Goal: Information Seeking & Learning: Learn about a topic

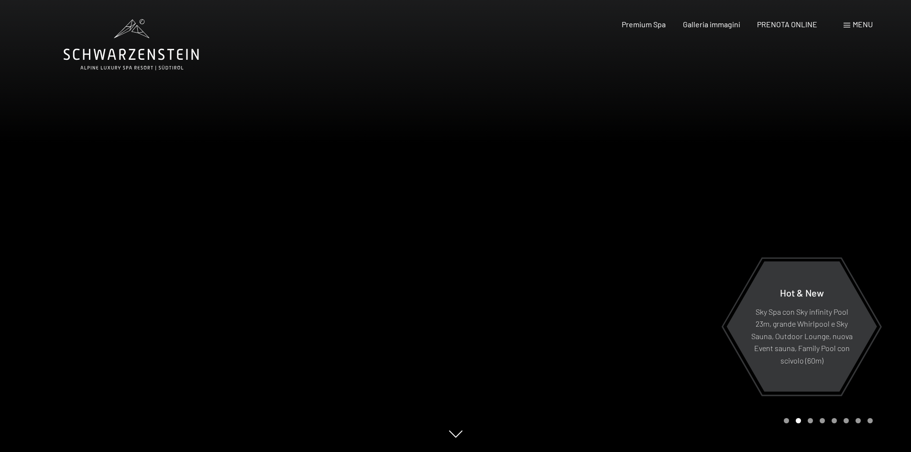
click at [810, 421] on div "Carousel Page 3" at bounding box center [810, 420] width 5 height 5
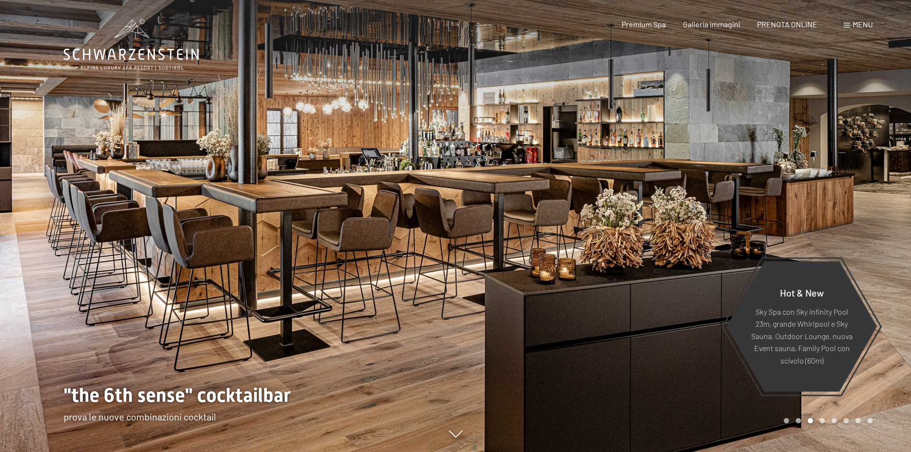
click at [786, 421] on div "Carousel Page 1" at bounding box center [786, 420] width 5 height 5
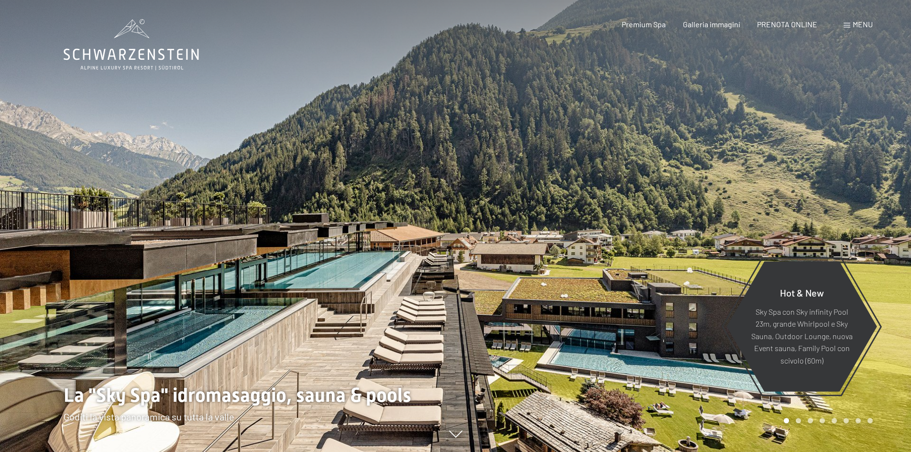
click at [796, 420] on div "Carousel Page 2" at bounding box center [798, 420] width 5 height 5
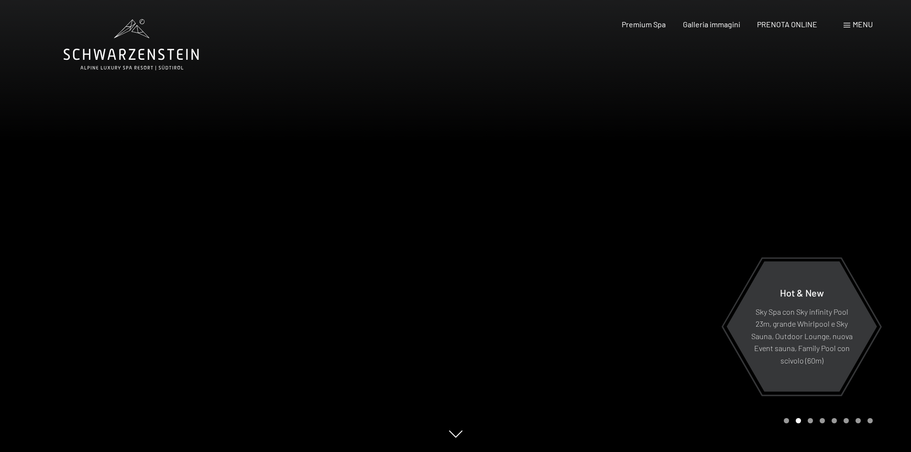
click at [811, 419] on div "Carousel Page 3" at bounding box center [810, 420] width 5 height 5
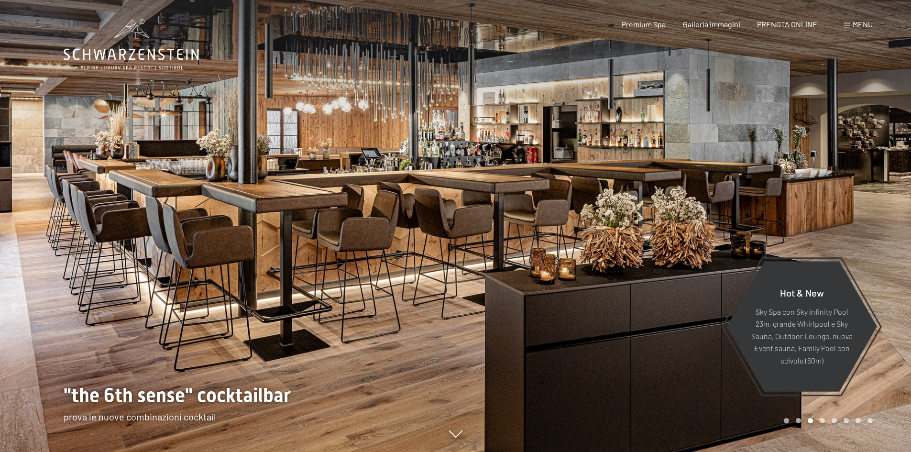
click at [822, 419] on div "Carousel Page 4" at bounding box center [822, 420] width 5 height 5
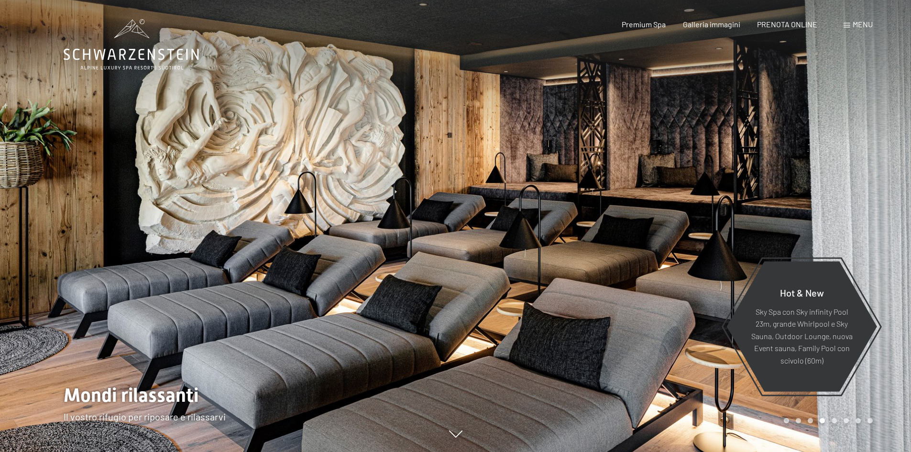
click at [834, 418] on div "Carousel Page 5" at bounding box center [834, 420] width 5 height 5
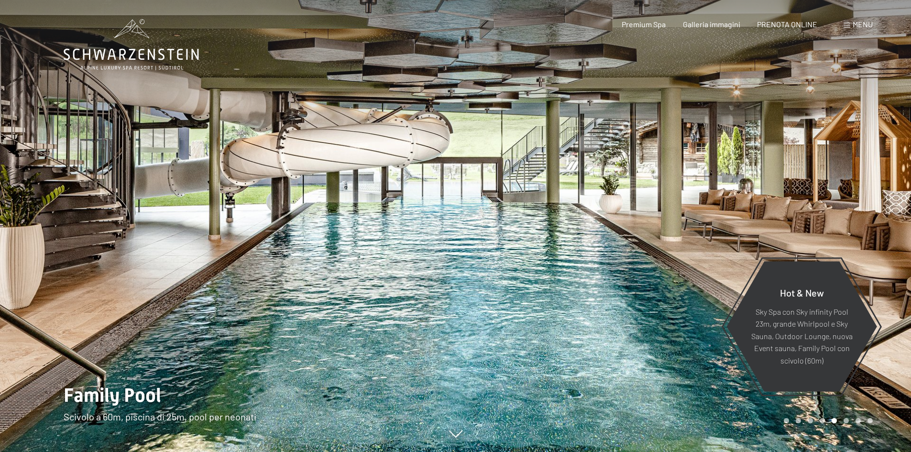
click at [847, 421] on div "Carousel Page 6" at bounding box center [846, 420] width 5 height 5
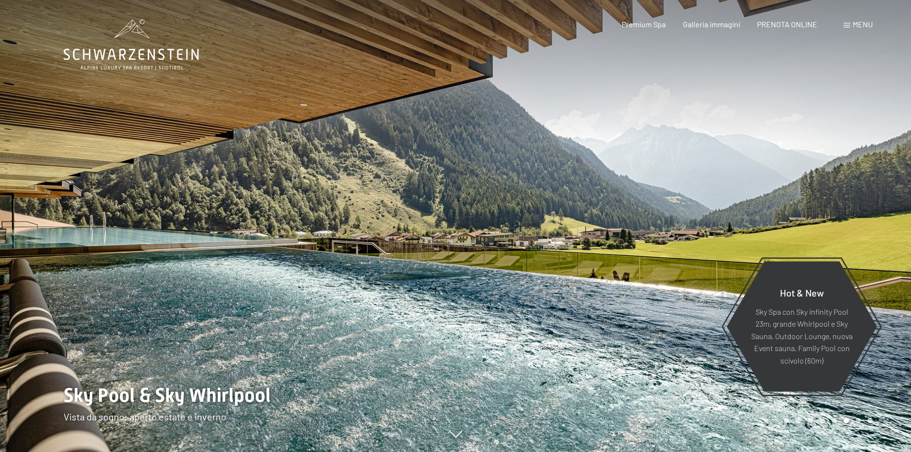
click at [858, 418] on div "Carousel Page 7" at bounding box center [858, 420] width 5 height 5
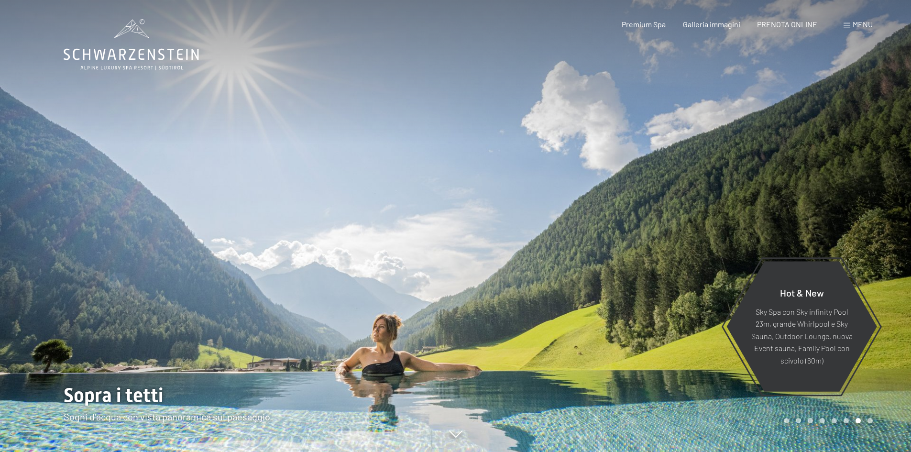
click at [870, 420] on div "Carousel Page 8" at bounding box center [869, 420] width 5 height 5
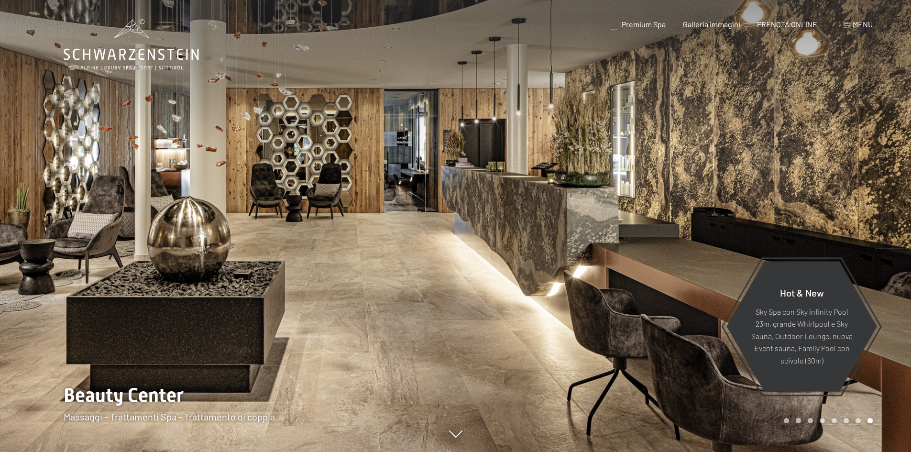
click at [859, 21] on span "Menu" at bounding box center [863, 24] width 20 height 9
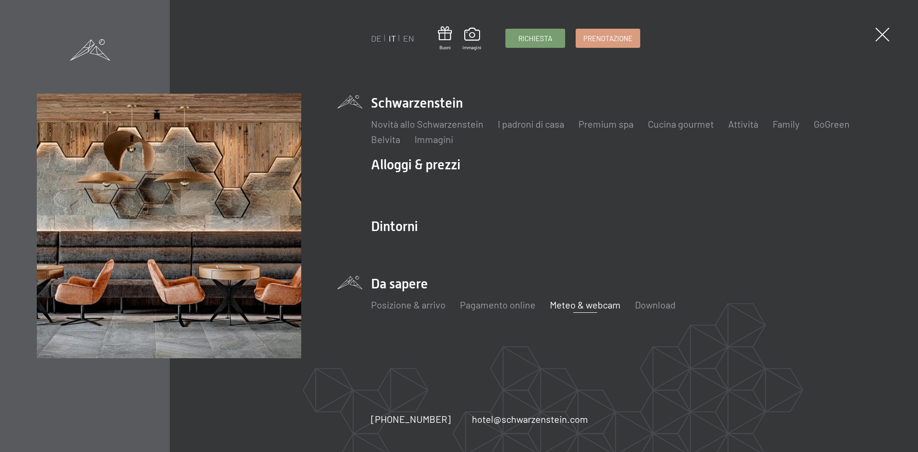
click at [569, 304] on link "Meteo & webcam" at bounding box center [585, 304] width 71 height 11
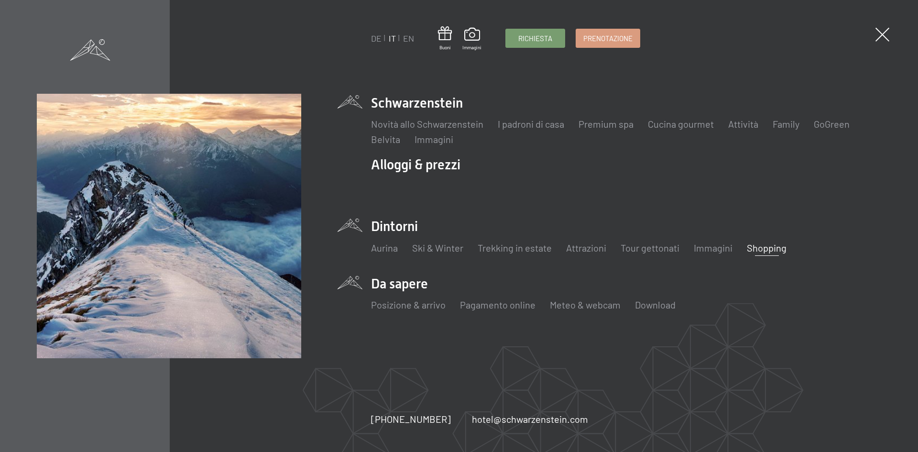
click at [768, 245] on link "Shopping" at bounding box center [767, 247] width 40 height 11
click at [701, 243] on link "Immagini" at bounding box center [713, 247] width 39 height 11
click at [652, 246] on link "Tour gettonati" at bounding box center [650, 247] width 59 height 11
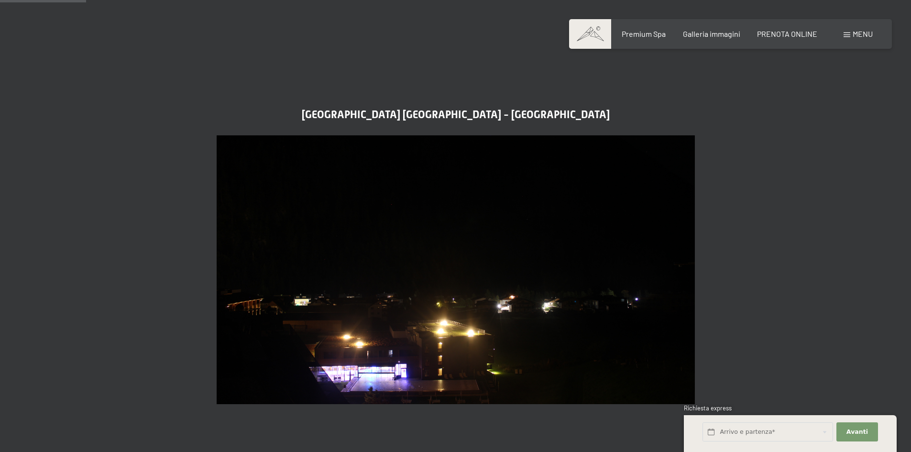
scroll to position [335, 0]
click at [524, 275] on img at bounding box center [456, 269] width 478 height 269
click at [483, 286] on img at bounding box center [456, 269] width 478 height 269
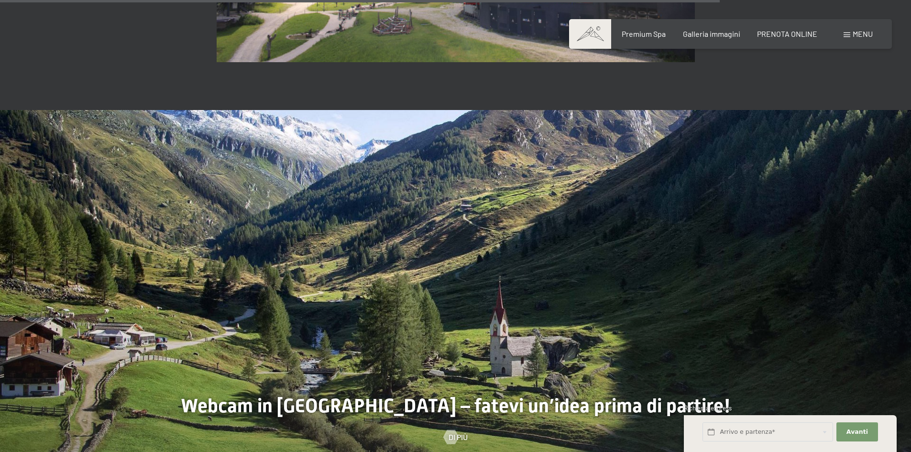
scroll to position [2630, 0]
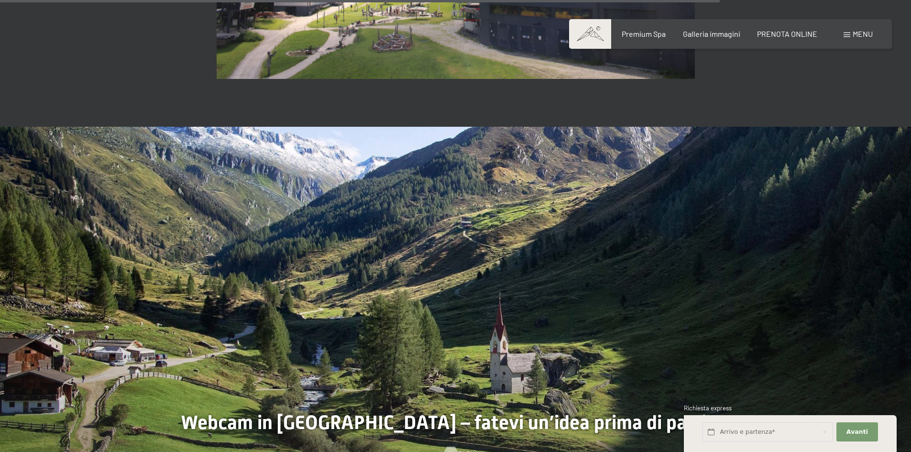
click at [452, 447] on div at bounding box center [451, 454] width 8 height 14
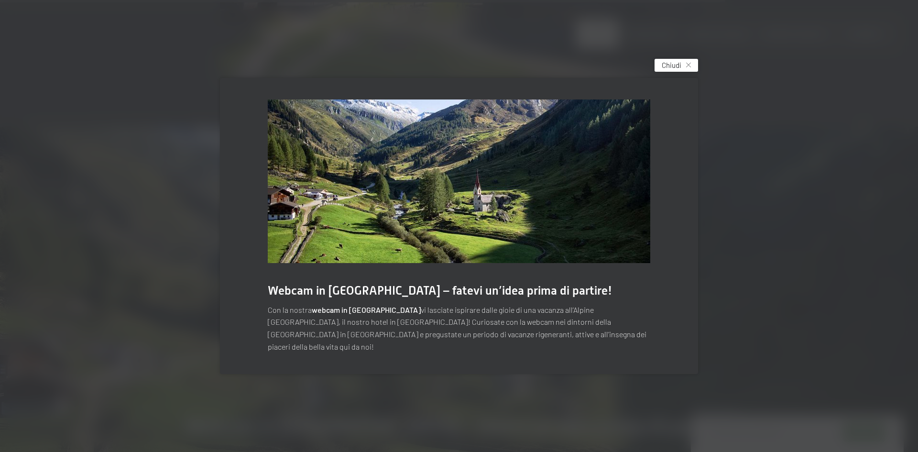
click at [666, 69] on span "Chiudi" at bounding box center [672, 65] width 20 height 10
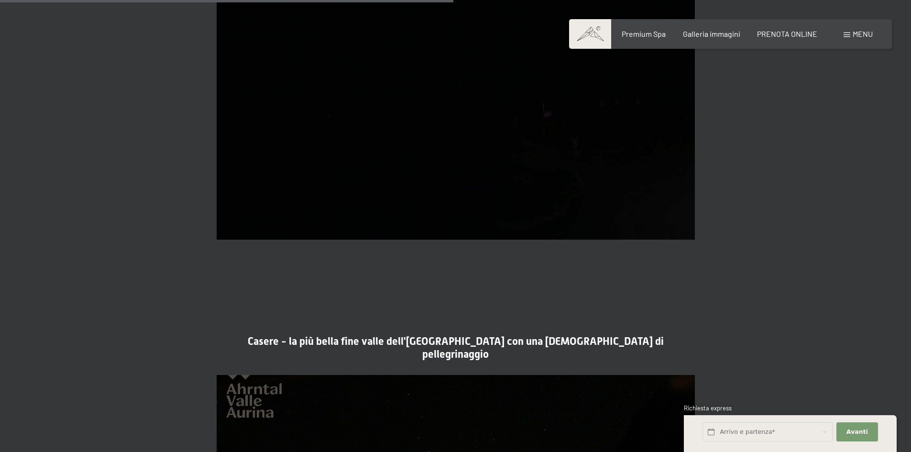
scroll to position [1530, 0]
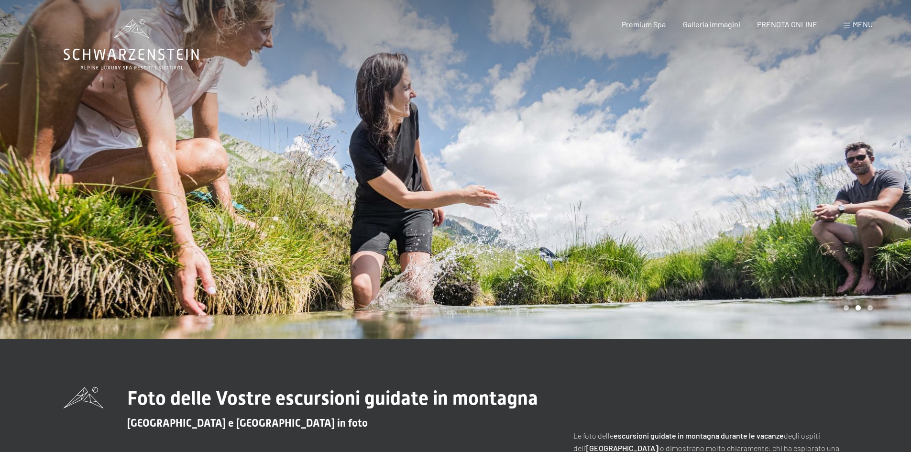
click at [856, 306] on div "Carousel Page 2 (Current Slide)" at bounding box center [858, 307] width 5 height 5
click at [870, 307] on div "Carousel Page 3" at bounding box center [869, 307] width 5 height 5
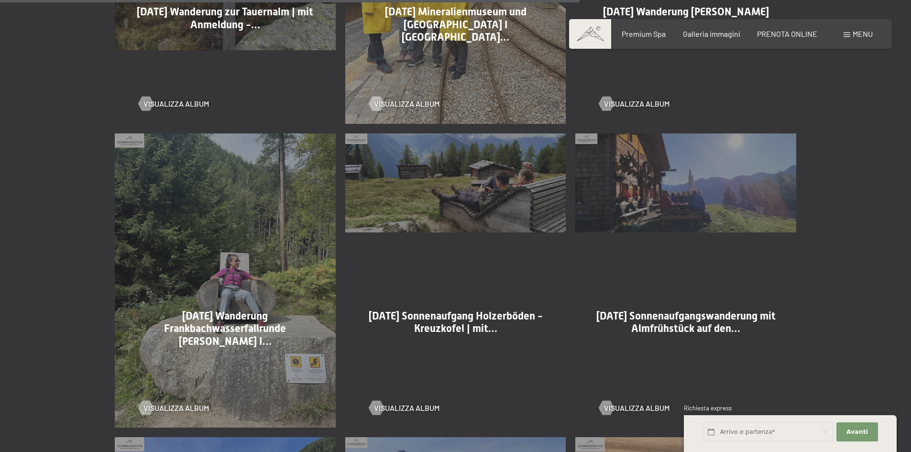
scroll to position [1674, 0]
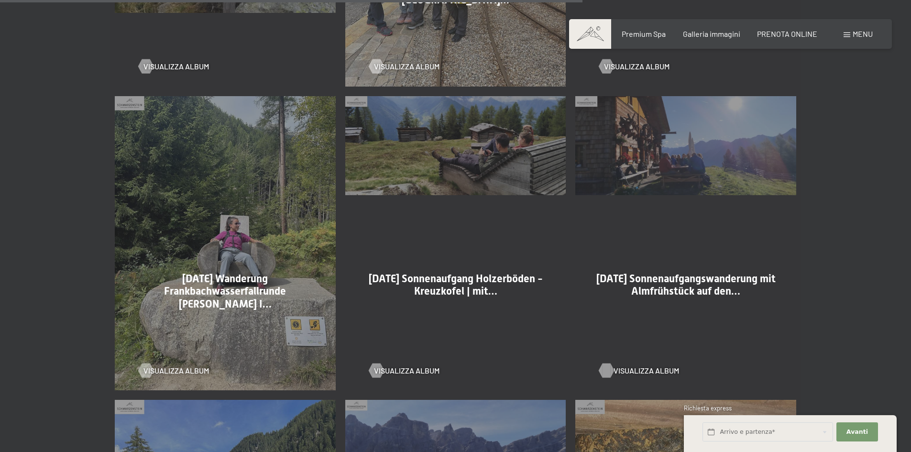
click at [641, 370] on span "Visualizza album" at bounding box center [647, 370] width 66 height 11
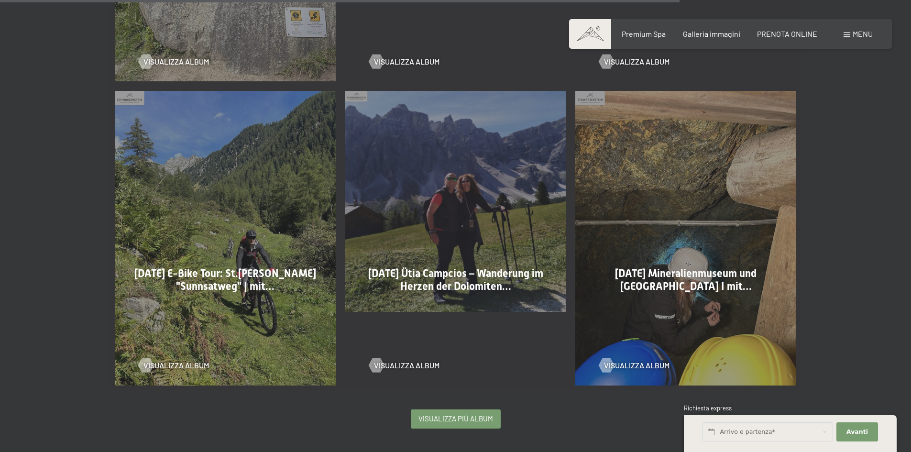
scroll to position [2008, 0]
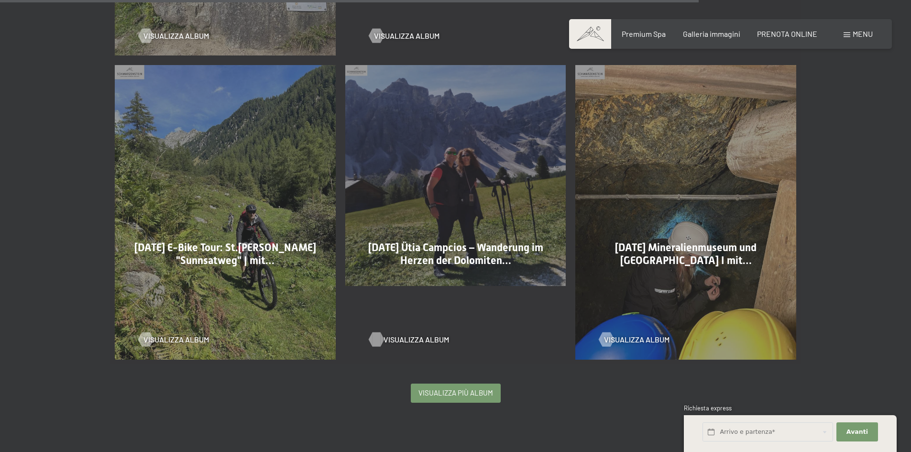
click at [406, 340] on span "Visualizza album" at bounding box center [417, 339] width 66 height 11
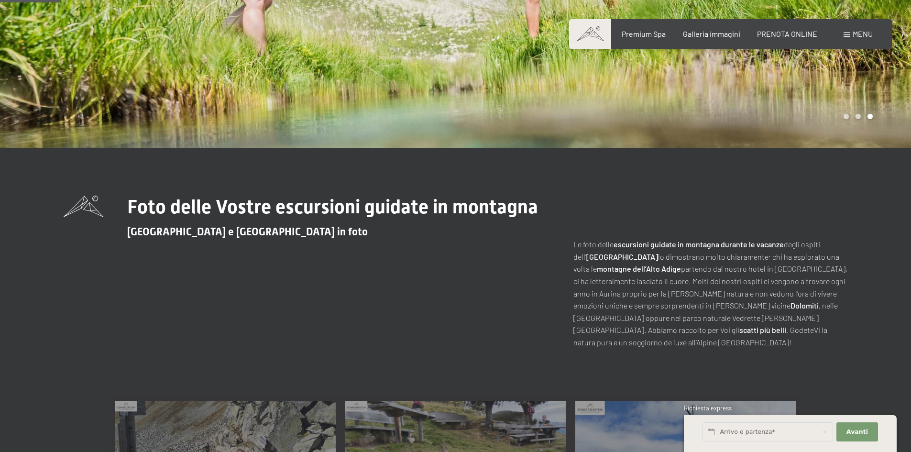
scroll to position [0, 0]
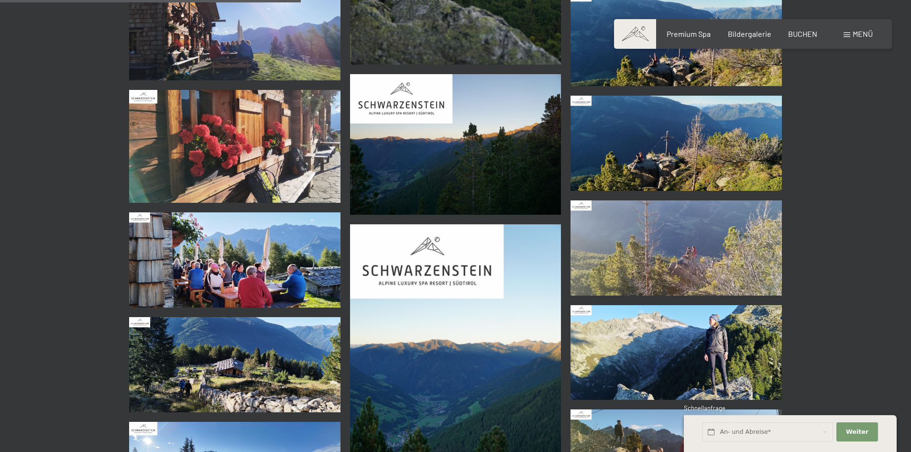
scroll to position [2008, 0]
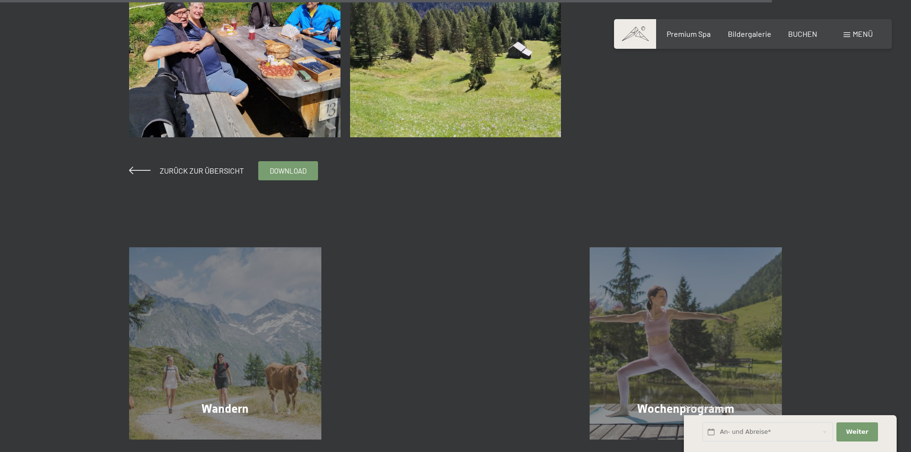
scroll to position [2678, 0]
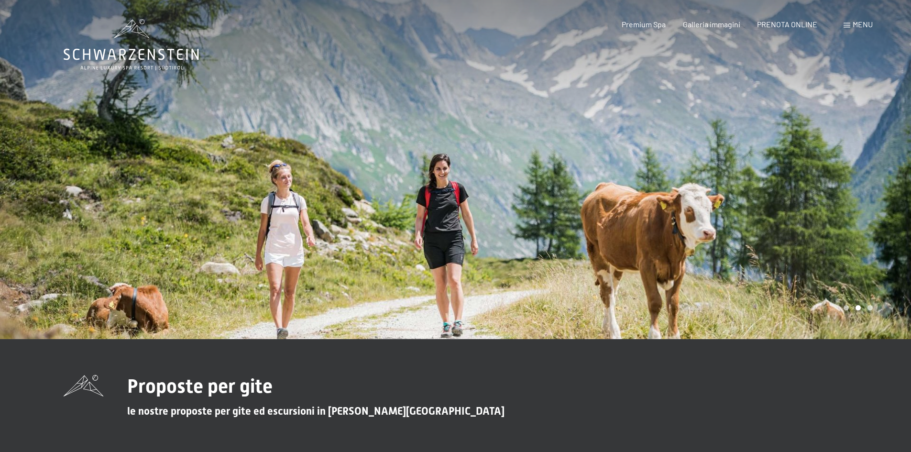
click at [858, 307] on div "Carousel Page 2 (Current Slide)" at bounding box center [858, 307] width 5 height 5
click at [869, 306] on div "Carousel Page 3" at bounding box center [869, 307] width 5 height 5
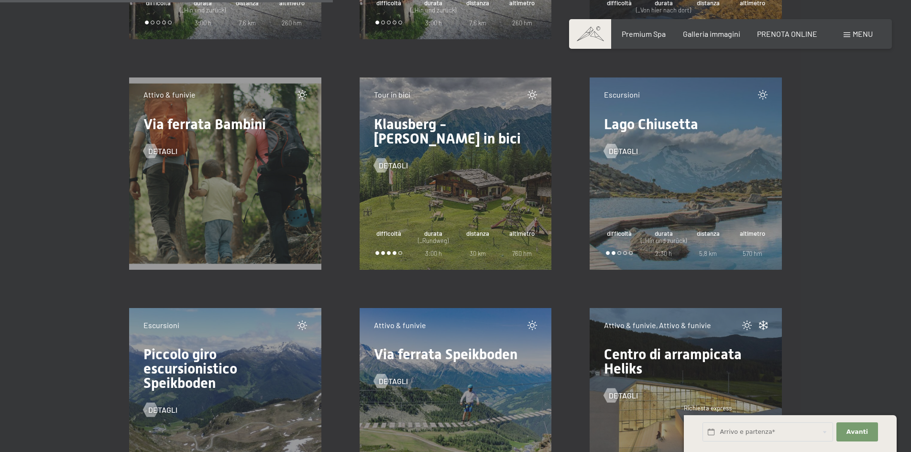
scroll to position [5978, 0]
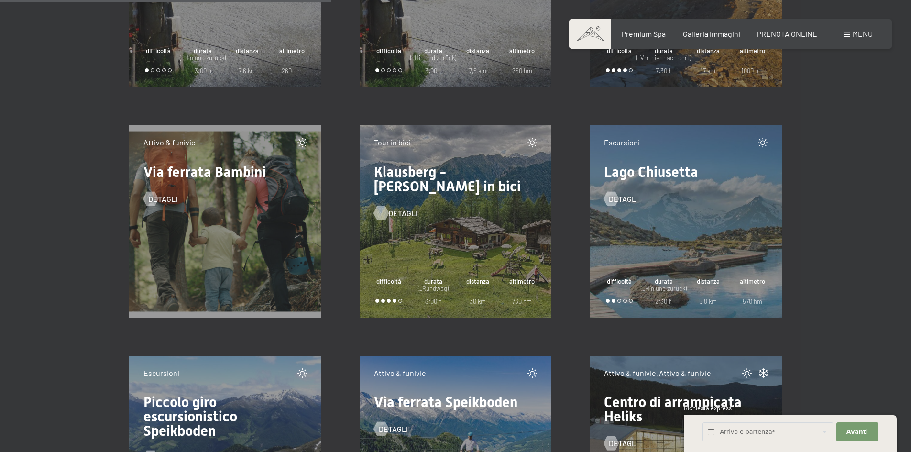
click at [395, 212] on span "detagli" at bounding box center [402, 213] width 29 height 11
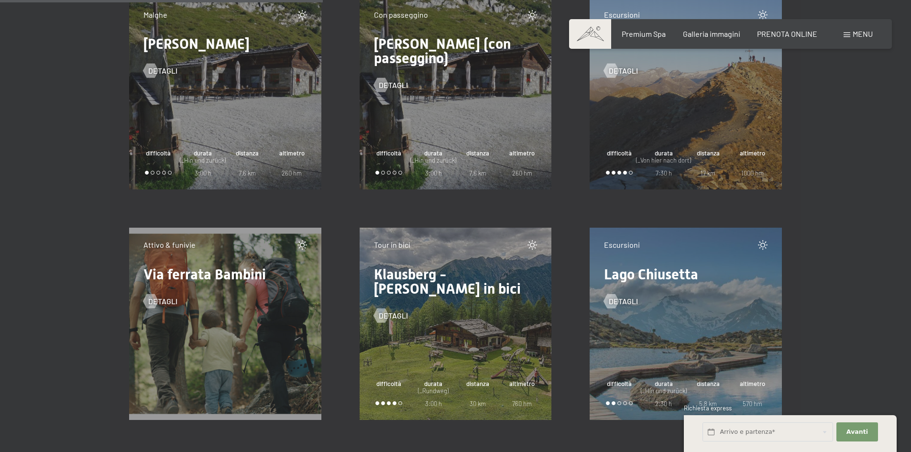
scroll to position [5930, 0]
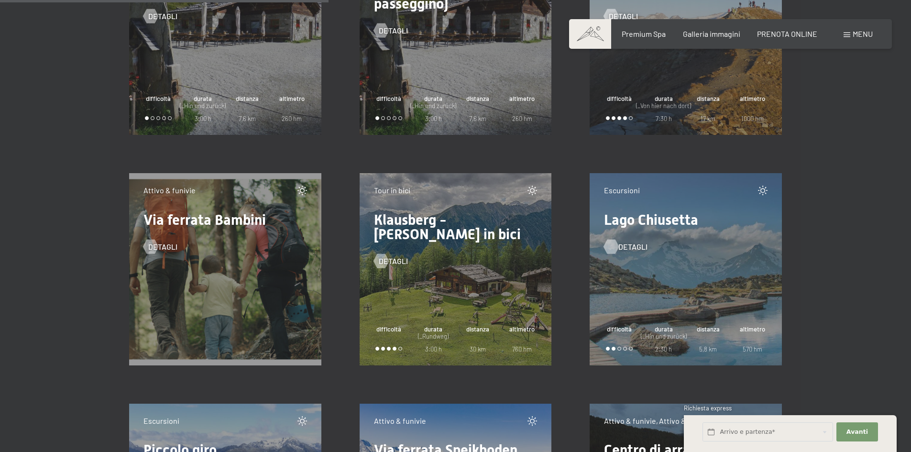
click at [623, 246] on span "detagli" at bounding box center [632, 246] width 29 height 11
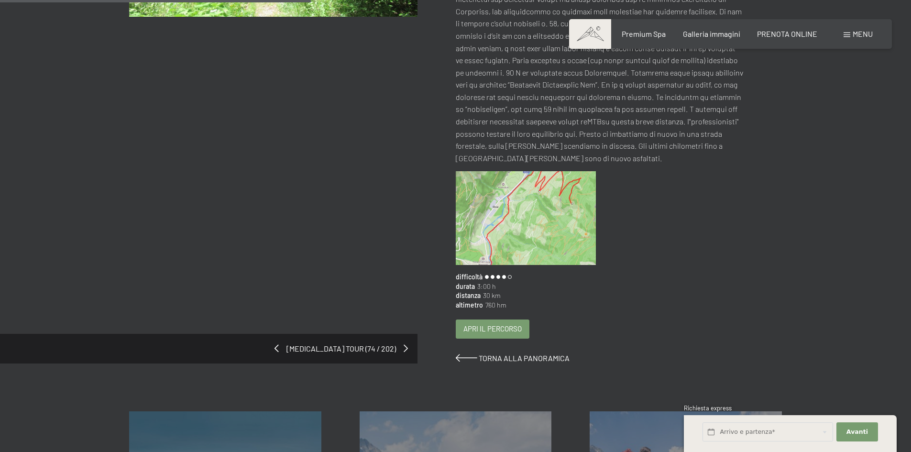
scroll to position [287, 0]
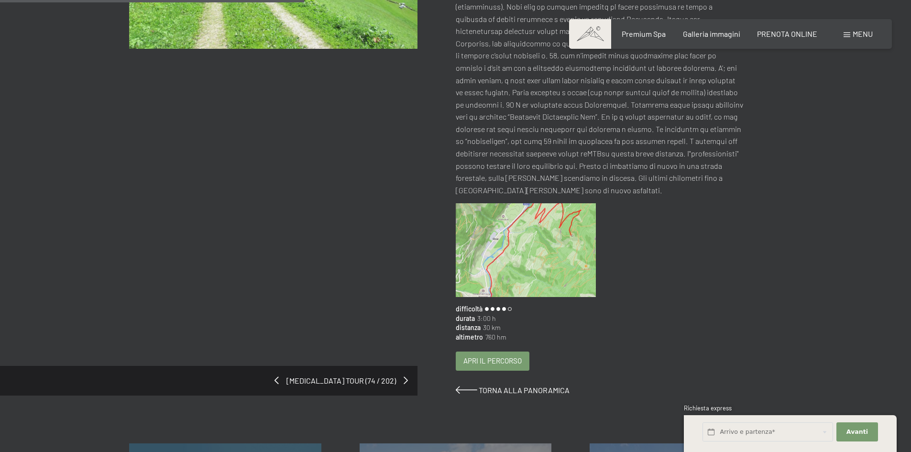
click at [521, 238] on img at bounding box center [526, 250] width 141 height 94
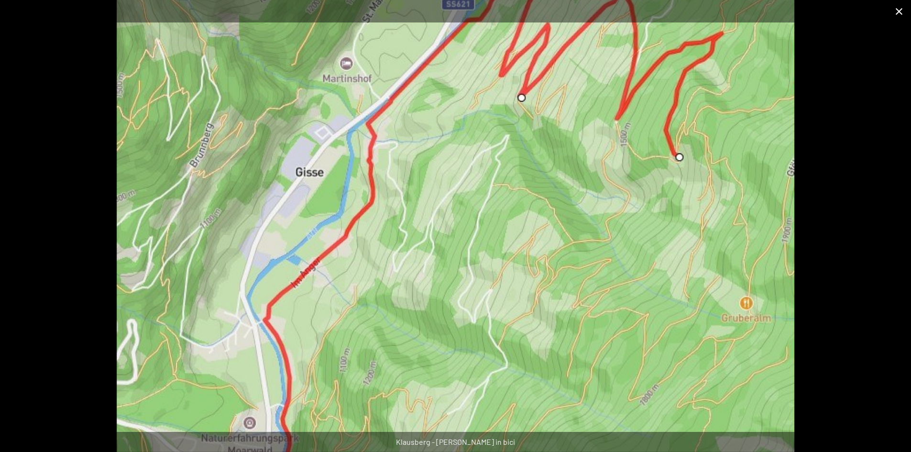
click at [902, 8] on button "Close gallery" at bounding box center [899, 11] width 24 height 22
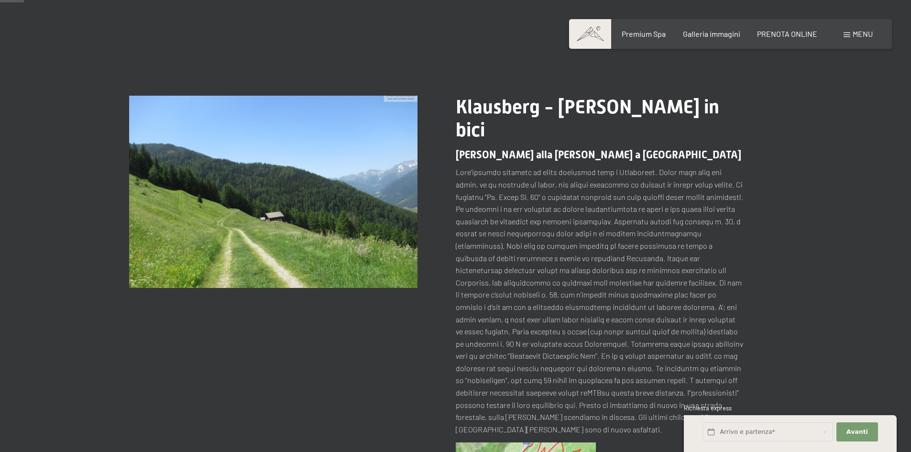
scroll to position [0, 0]
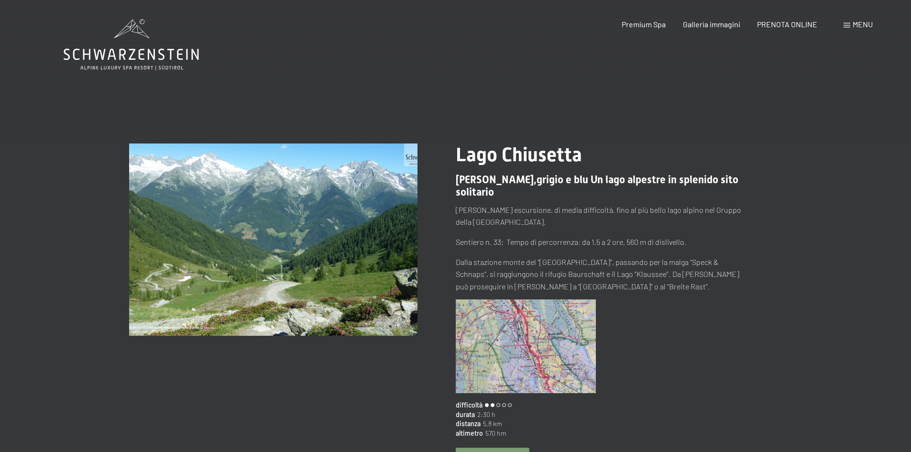
click at [523, 321] on img at bounding box center [526, 346] width 141 height 94
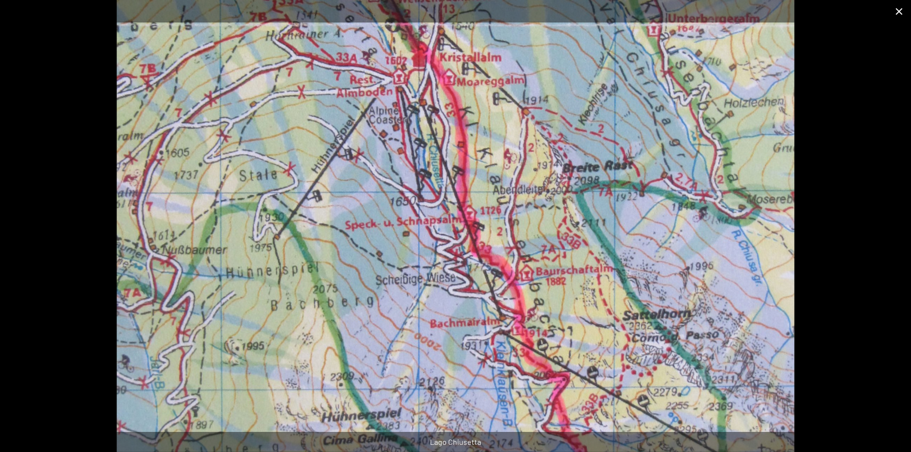
click at [899, 12] on button "Close gallery" at bounding box center [899, 11] width 24 height 22
